Goal: Transaction & Acquisition: Subscribe to service/newsletter

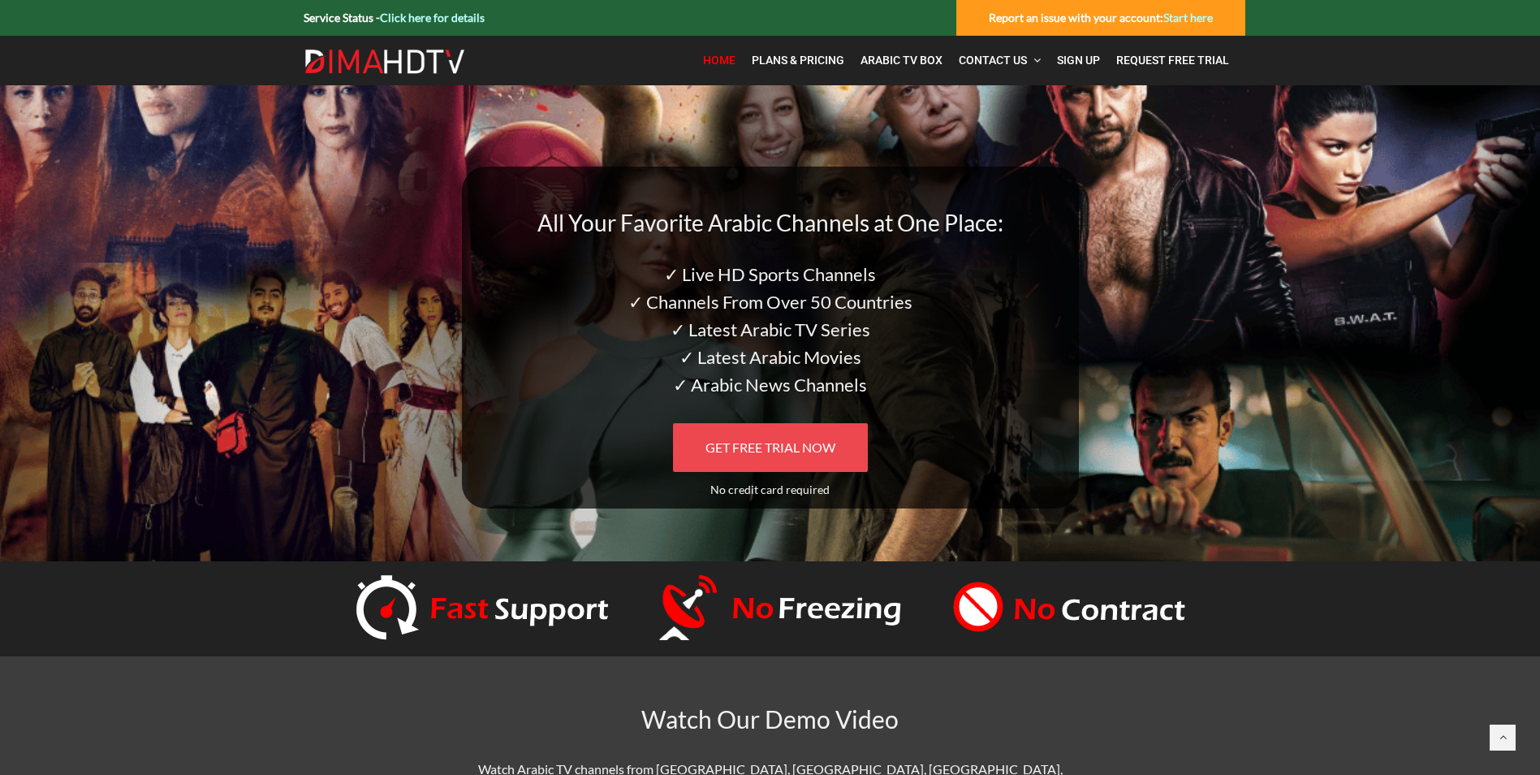
click at [780, 448] on span "GET FREE TRIAL NOW" at bounding box center [771, 446] width 130 height 15
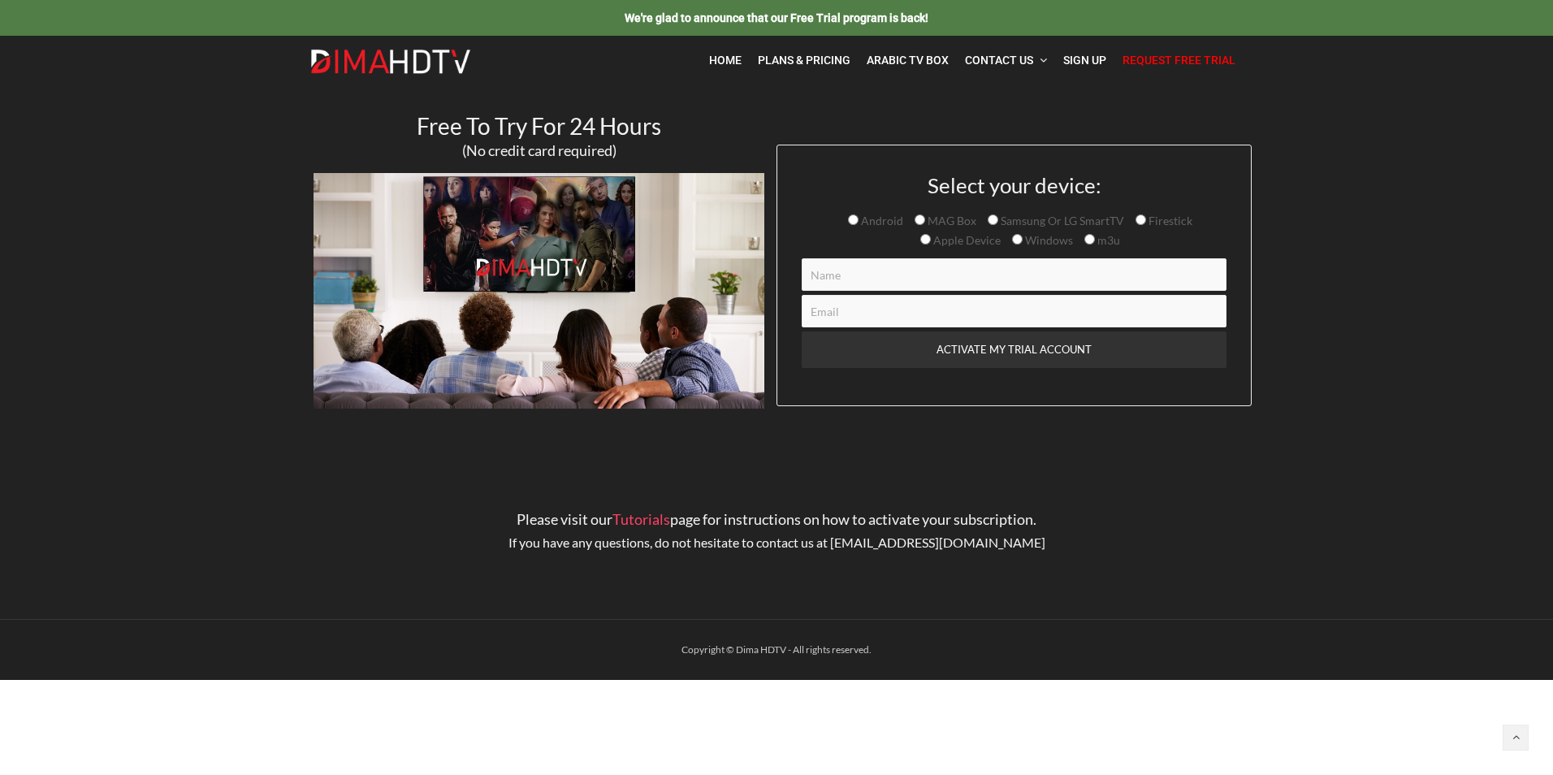
click at [886, 217] on span "Android" at bounding box center [880, 221] width 45 height 14
click at [858, 217] on input "Android" at bounding box center [853, 219] width 11 height 11
radio input "true"
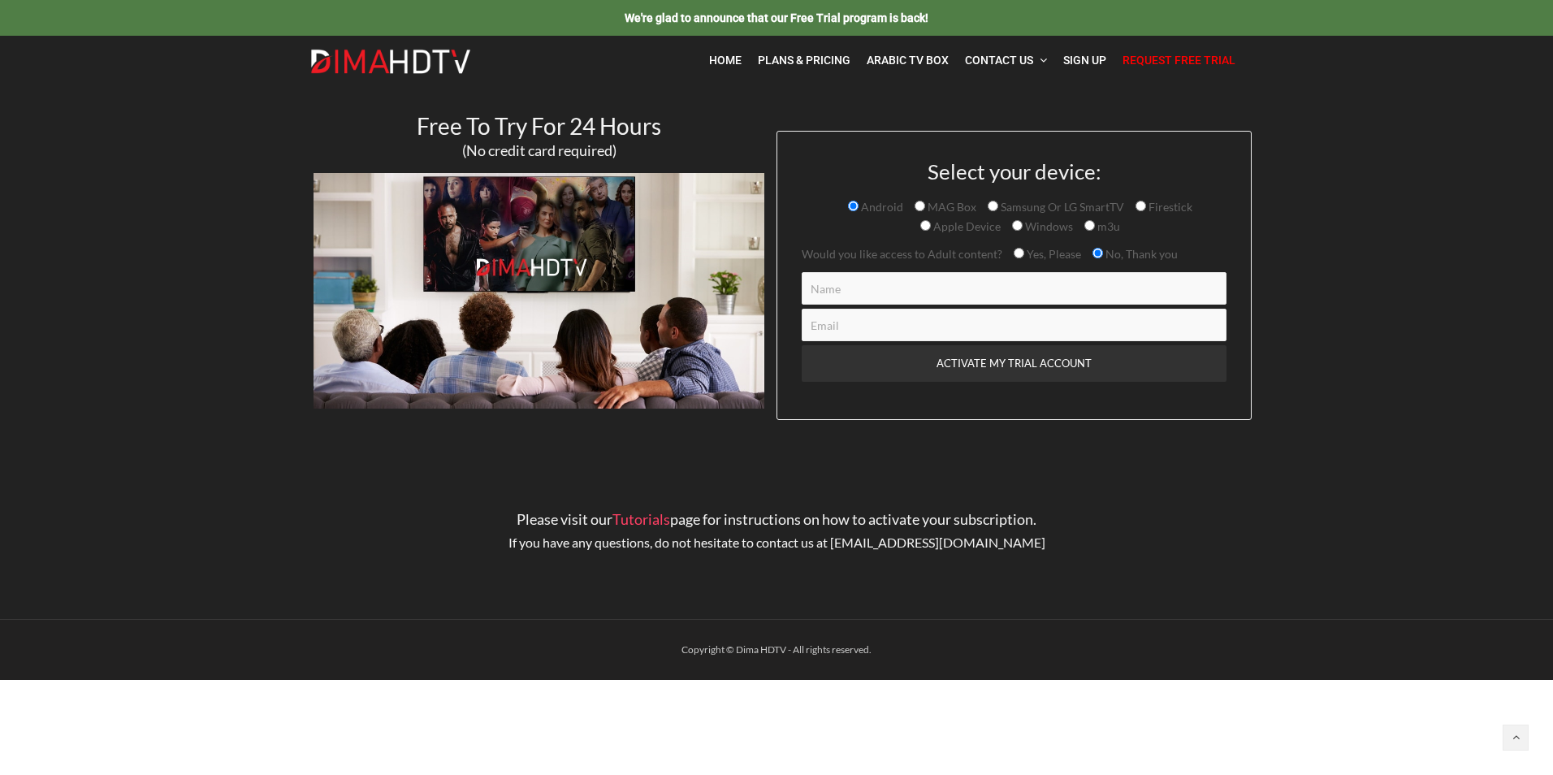
click at [870, 296] on input "Contact form" at bounding box center [1013, 288] width 425 height 32
type input "Sayf omra"
type input "sayf@email.com"
click at [994, 364] on input "ACTIVATE MY TRIAL ACCOUNT" at bounding box center [1013, 363] width 425 height 37
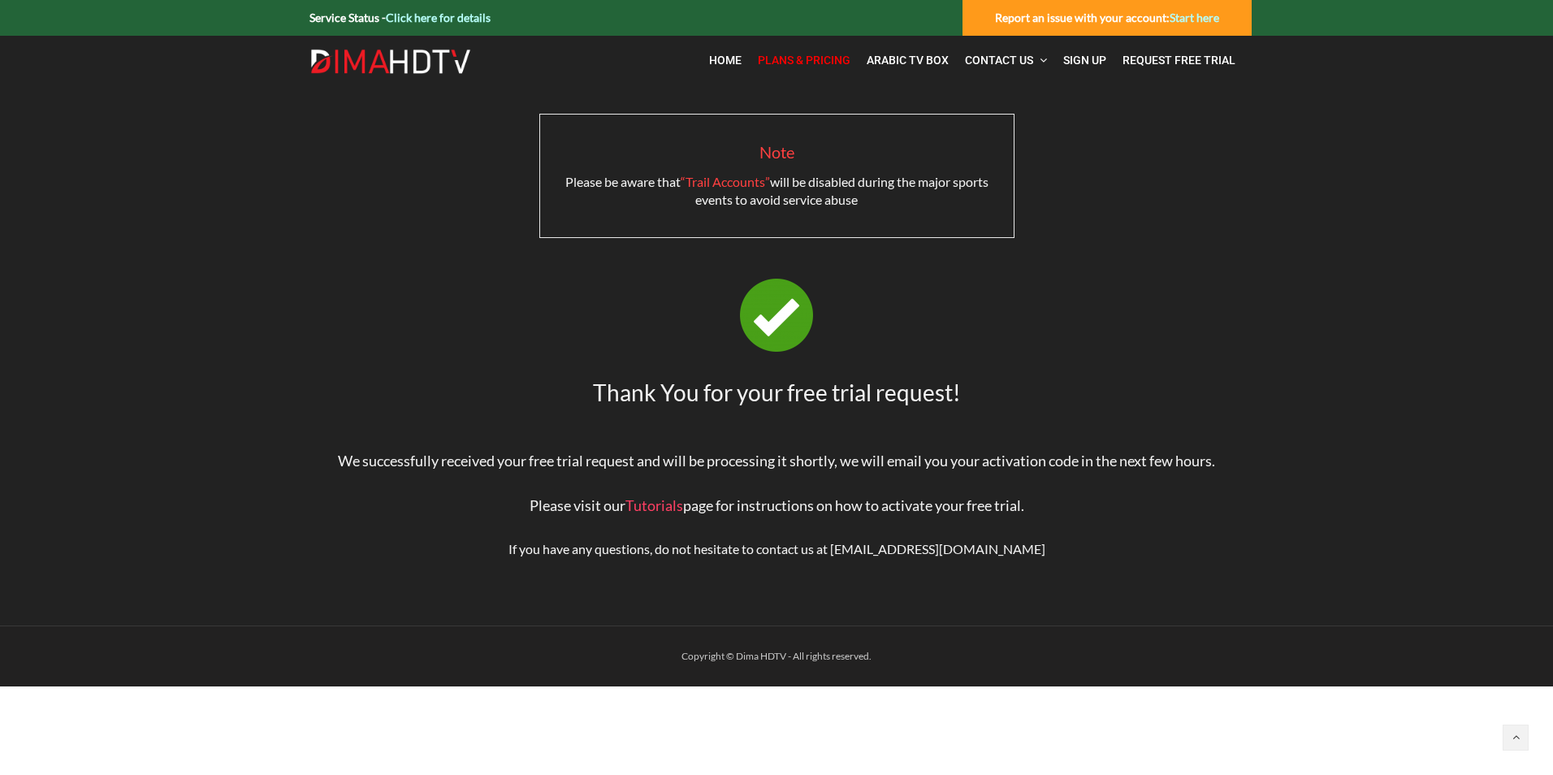
click at [798, 63] on span "Plans & Pricing" at bounding box center [804, 60] width 93 height 13
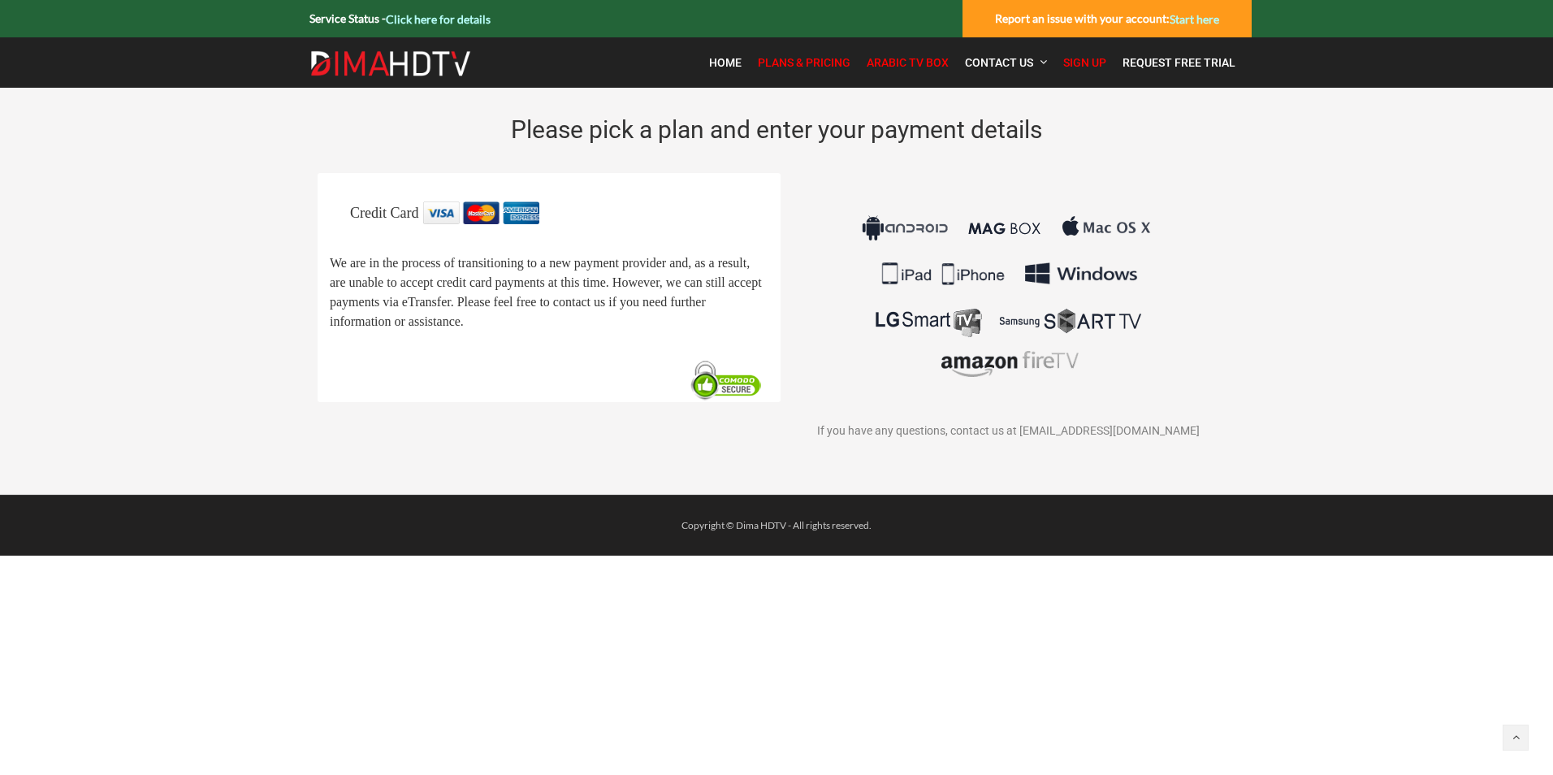
click at [885, 65] on span "Arabic TV Box" at bounding box center [907, 62] width 82 height 13
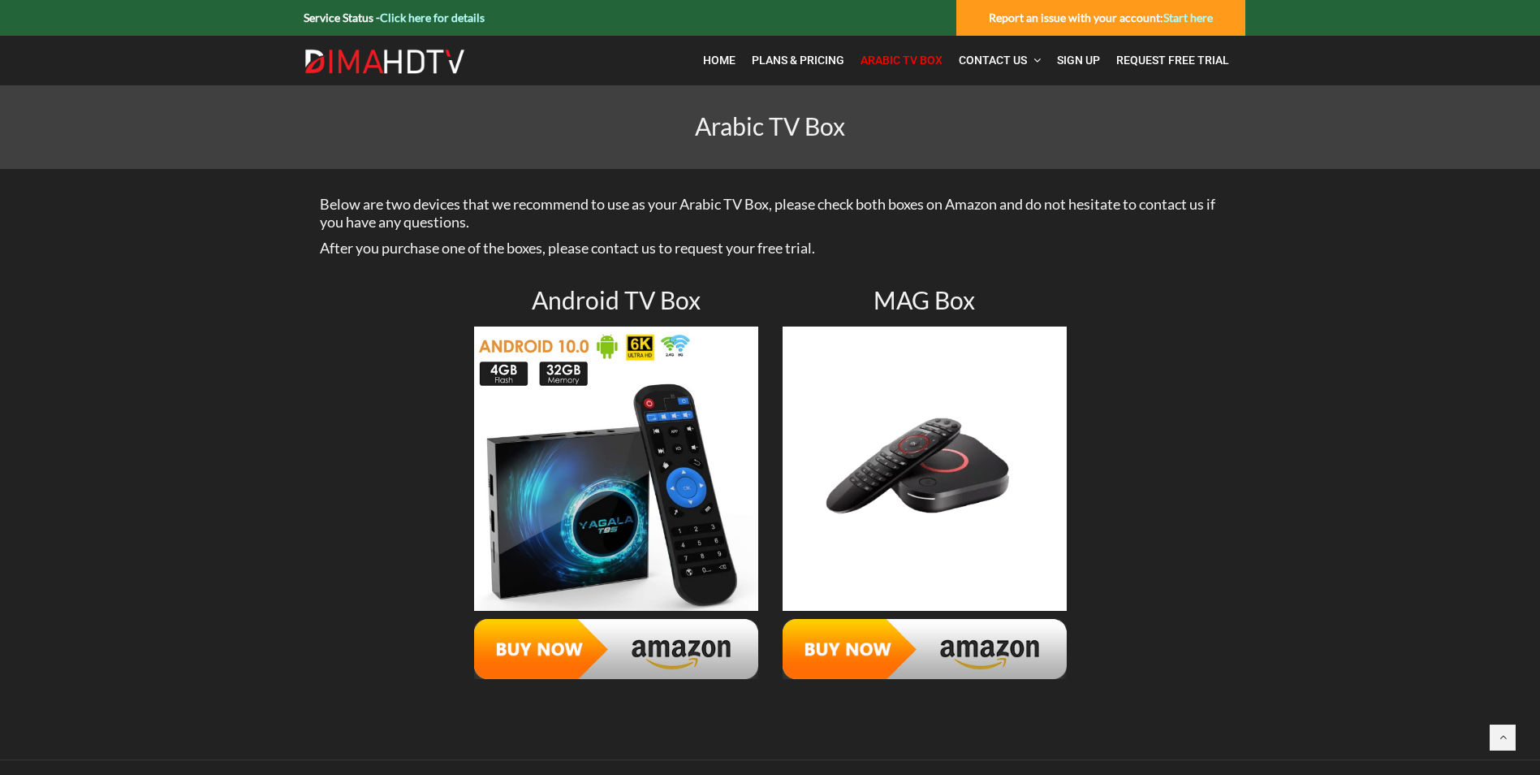
scroll to position [45, 0]
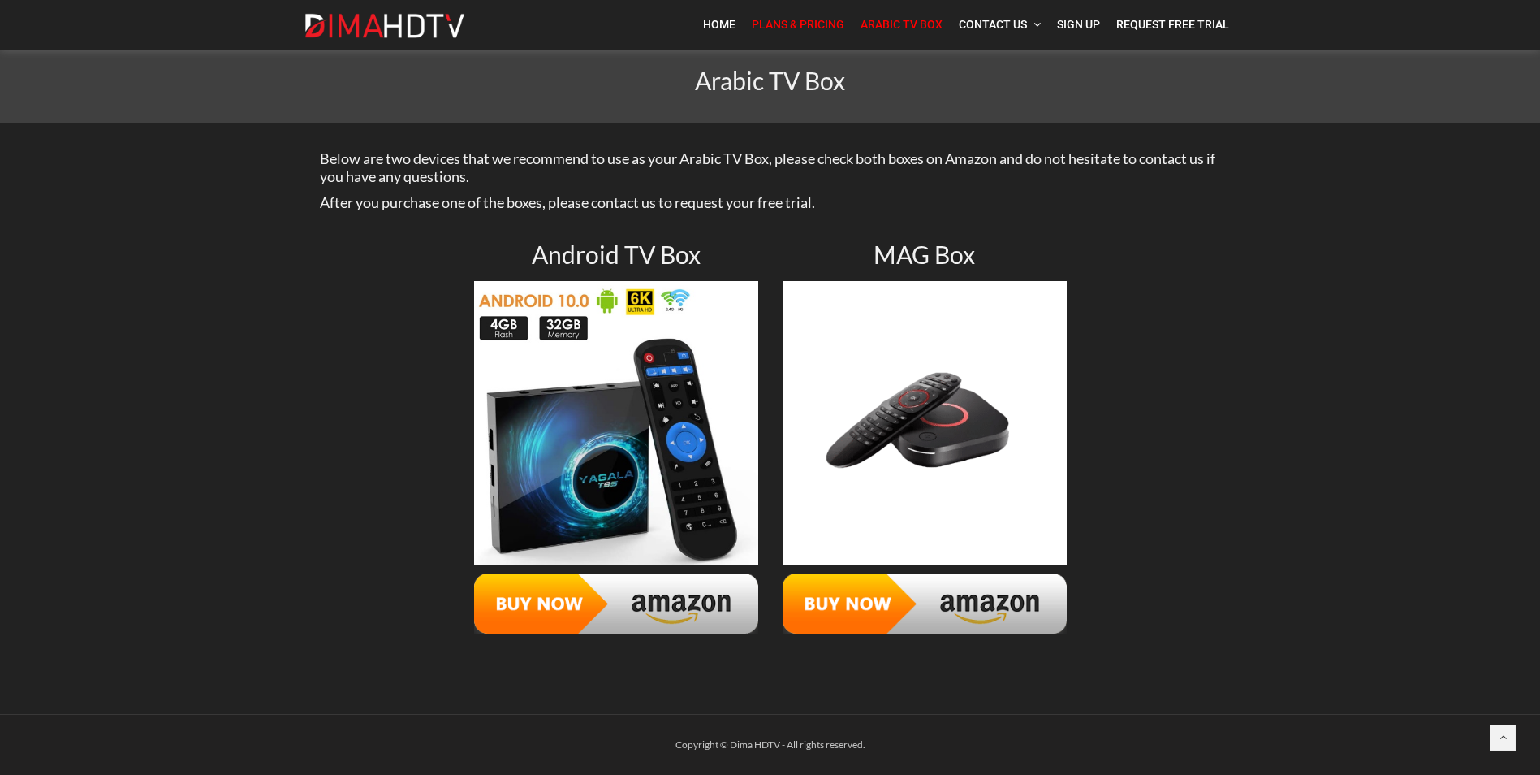
click at [823, 23] on span "Plans & Pricing" at bounding box center [798, 24] width 93 height 13
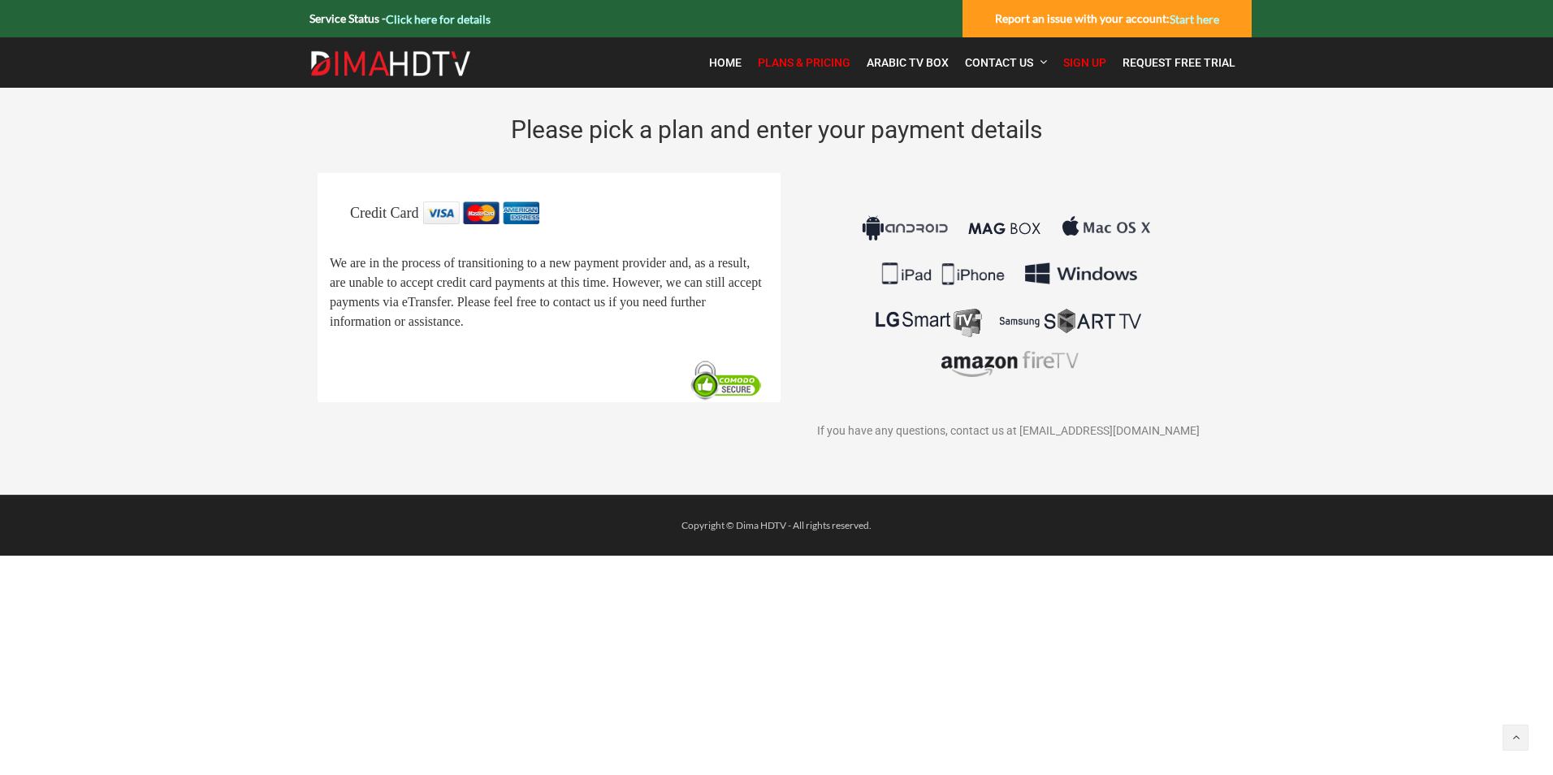
click at [992, 231] on img at bounding box center [1008, 296] width 302 height 190
click at [467, 207] on img at bounding box center [481, 212] width 116 height 23
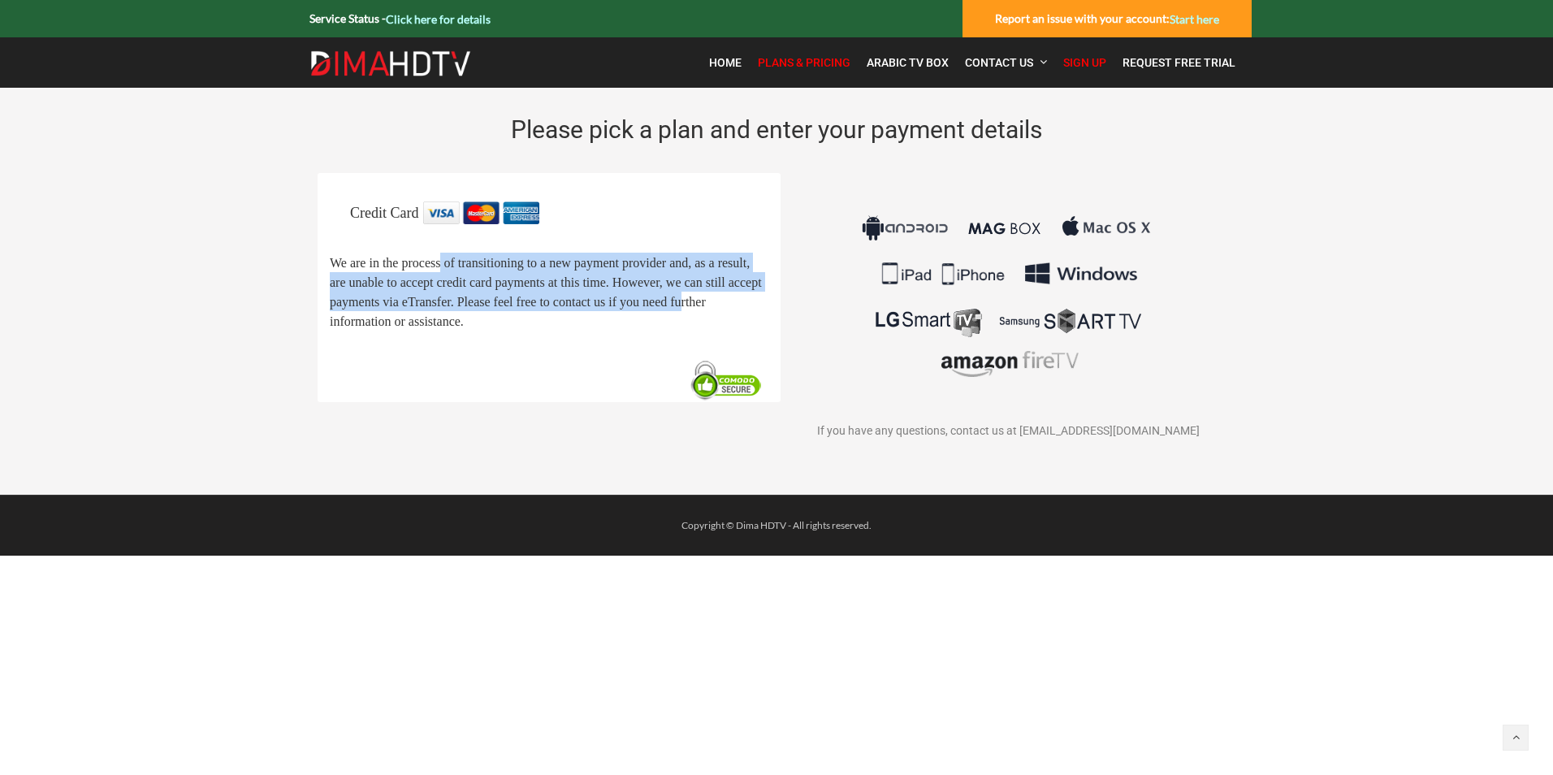
drag, startPoint x: 469, startPoint y: 257, endPoint x: 564, endPoint y: 326, distance: 117.9
click at [564, 326] on span "We are in the process of transitioning to a new payment provider and, as a resu…" at bounding box center [546, 293] width 432 height 72
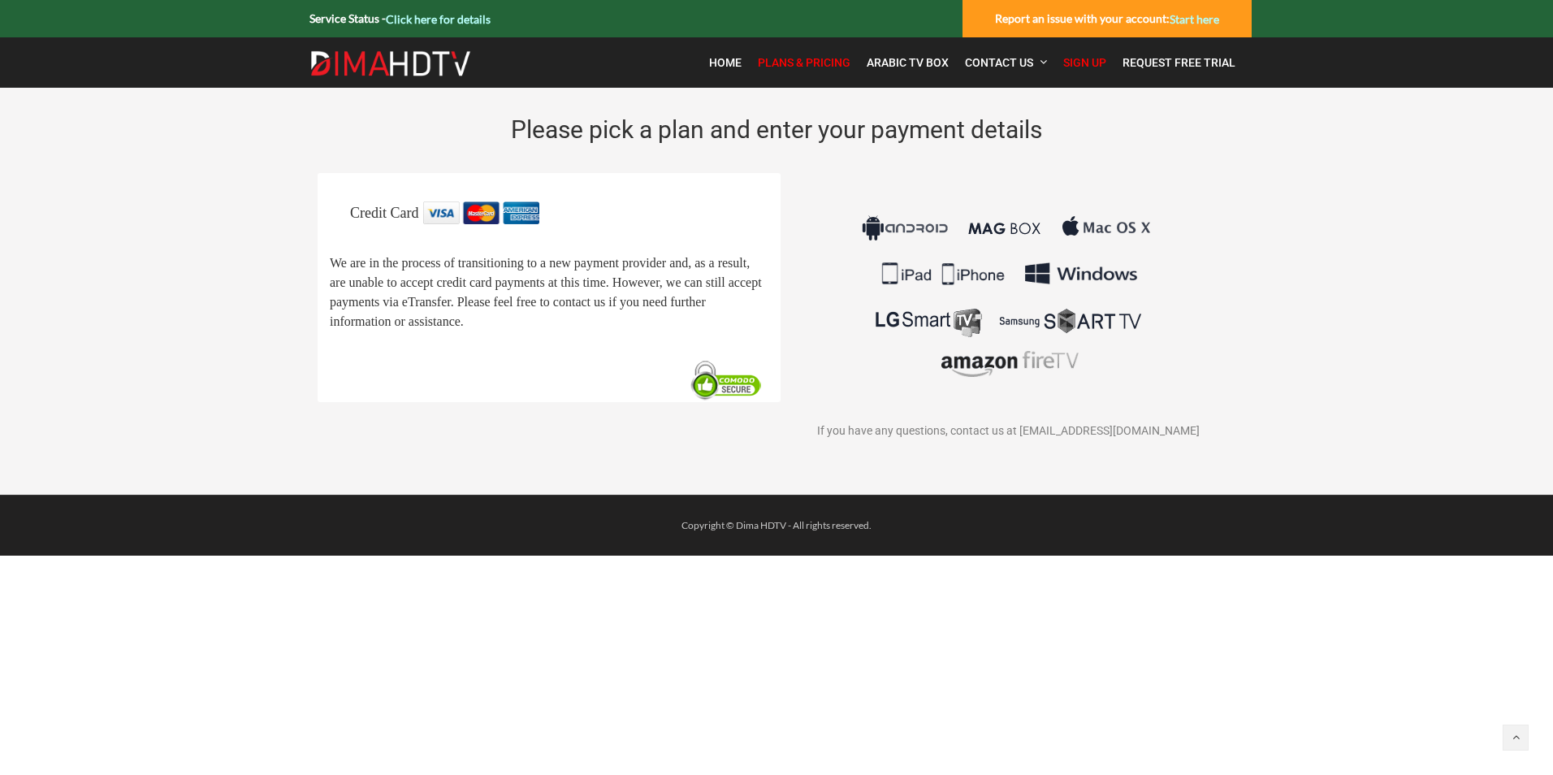
drag, startPoint x: 564, startPoint y: 326, endPoint x: 556, endPoint y: 358, distance: 32.7
click at [556, 358] on div "Credit Card We are in the process of transitioning to a new payment provider an…" at bounding box center [549, 286] width 439 height 171
click at [715, 58] on span "Home" at bounding box center [725, 62] width 32 height 13
